Goal: Information Seeking & Learning: Find specific fact

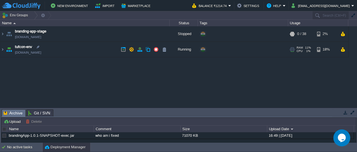
click at [9, 50] on img at bounding box center [9, 49] width 8 height 15
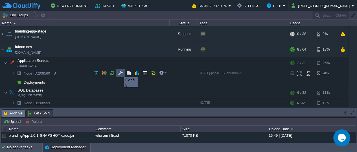
click at [120, 72] on button "button" at bounding box center [120, 72] width 5 height 5
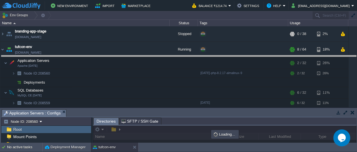
drag, startPoint x: 132, startPoint y: 113, endPoint x: 127, endPoint y: 59, distance: 54.1
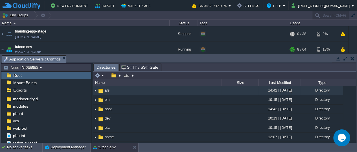
scroll to position [52, 0]
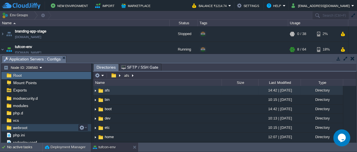
click at [21, 127] on span "webroot" at bounding box center [20, 127] width 16 height 5
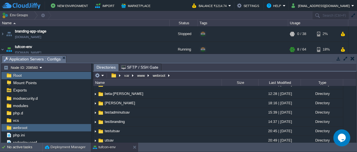
scroll to position [27, 0]
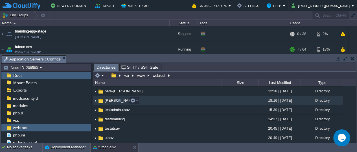
click at [150, 100] on td "[PERSON_NAME]" at bounding box center [157, 100] width 128 height 9
click at [105, 100] on span "[PERSON_NAME]" at bounding box center [120, 100] width 32 height 5
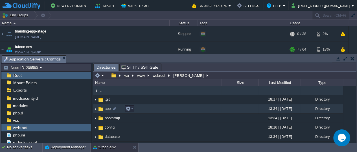
click at [100, 109] on img at bounding box center [101, 109] width 6 height 6
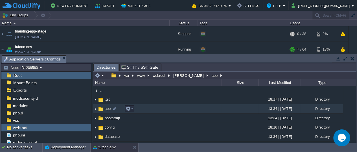
click at [100, 109] on img at bounding box center [101, 109] width 6 height 6
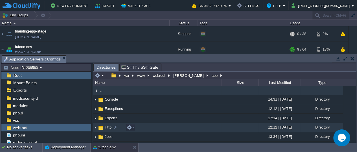
click at [99, 127] on img at bounding box center [101, 127] width 6 height 6
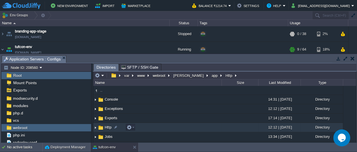
click at [99, 127] on img at bounding box center [101, 127] width 6 height 6
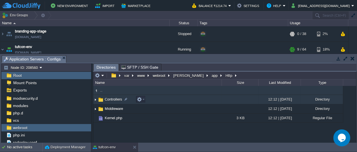
click at [100, 100] on img at bounding box center [101, 100] width 6 height 6
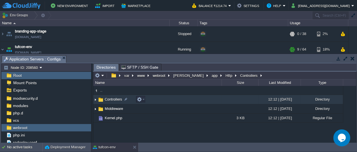
click at [100, 100] on img at bounding box center [101, 100] width 6 height 6
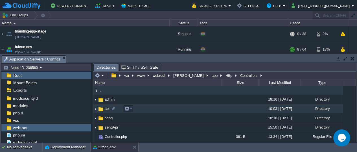
click at [100, 109] on img at bounding box center [101, 109] width 6 height 6
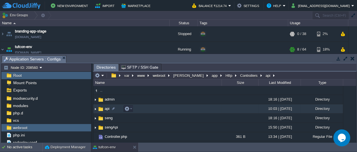
click at [100, 109] on img at bounding box center [101, 109] width 6 height 6
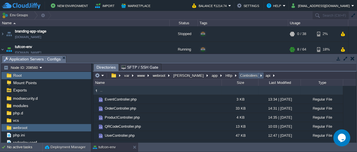
click at [239, 75] on button "Controllers" at bounding box center [249, 75] width 20 height 5
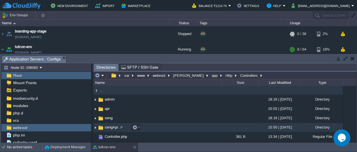
click at [101, 127] on img at bounding box center [101, 127] width 6 height 6
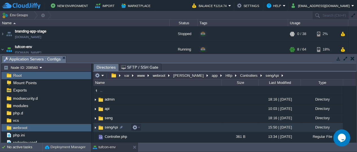
click at [101, 127] on img at bounding box center [101, 127] width 6 height 6
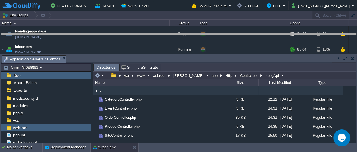
drag, startPoint x: 225, startPoint y: 59, endPoint x: 222, endPoint y: 37, distance: 21.9
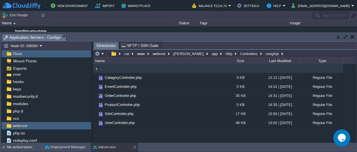
scroll to position [32, 0]
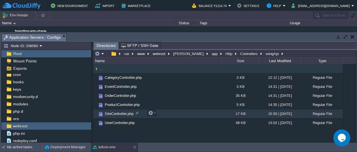
click at [111, 113] on span "SiteController.php" at bounding box center [119, 113] width 30 height 5
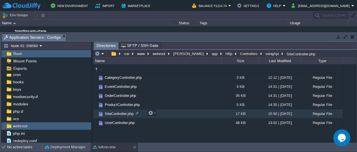
click at [111, 113] on span "SiteController.php" at bounding box center [119, 113] width 30 height 5
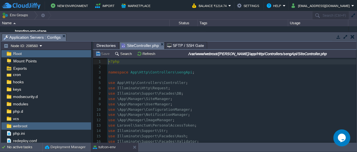
scroll to position [2, 0]
click at [122, 53] on button "Search" at bounding box center [124, 53] width 19 height 5
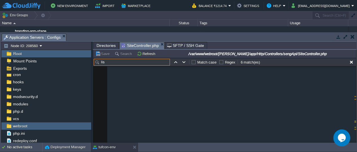
scroll to position [701, 0]
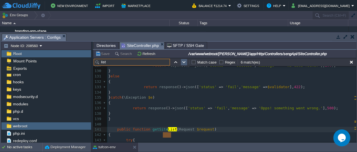
type input "list"
click at [183, 62] on button "button" at bounding box center [183, 62] width 5 height 5
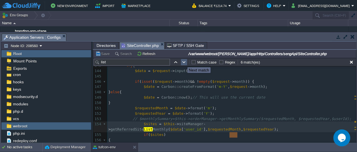
click at [183, 62] on button "button" at bounding box center [183, 62] width 5 height 5
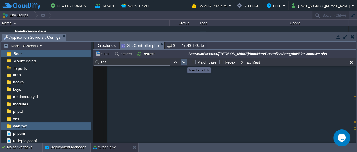
scroll to position [1350, 0]
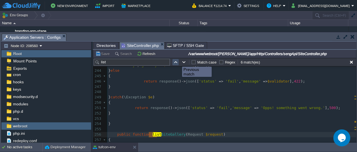
click at [176, 61] on button "button" at bounding box center [175, 62] width 5 height 5
type textarea "List"
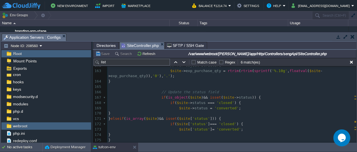
scroll to position [0, 0]
